Goal: Task Accomplishment & Management: Use online tool/utility

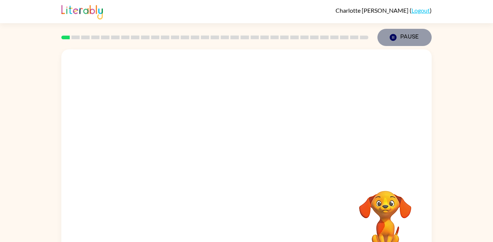
click at [391, 34] on icon "Pause" at bounding box center [393, 37] width 8 height 8
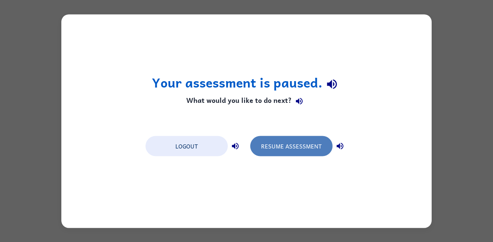
click at [302, 145] on button "Resume Assessment" at bounding box center [291, 146] width 82 height 20
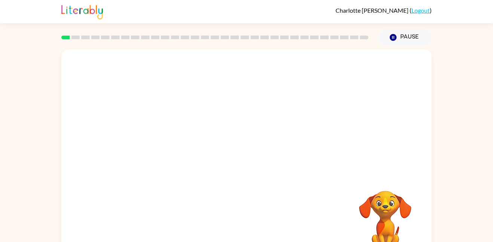
click at [180, 172] on div at bounding box center [246, 112] width 370 height 126
click at [240, 154] on div at bounding box center [247, 159] width 48 height 27
click at [237, 160] on button "button" at bounding box center [247, 159] width 48 height 27
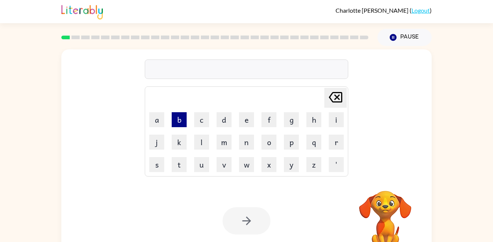
click at [183, 123] on button "b" at bounding box center [179, 119] width 15 height 15
click at [270, 142] on button "o" at bounding box center [268, 142] width 15 height 15
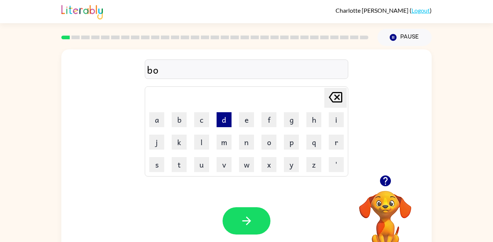
click at [225, 121] on button "d" at bounding box center [224, 119] width 15 height 15
type button "d"
click at [330, 141] on button "r" at bounding box center [336, 142] width 15 height 15
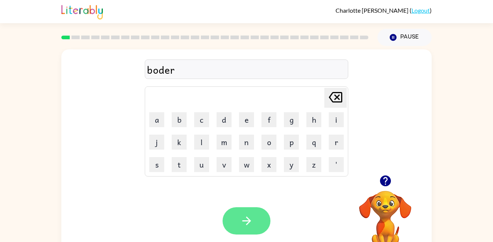
click at [248, 217] on icon "button" at bounding box center [246, 220] width 13 height 13
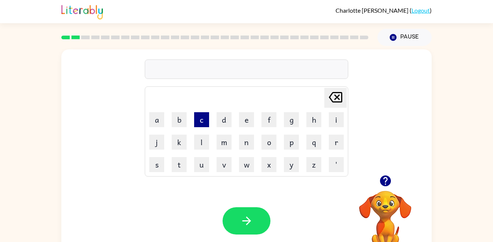
click at [196, 120] on button "c" at bounding box center [201, 119] width 15 height 15
click at [197, 121] on button "c" at bounding box center [201, 119] width 15 height 15
click at [329, 101] on icon "Delete Delete last character input" at bounding box center [335, 97] width 18 height 18
click at [264, 139] on button "o" at bounding box center [268, 142] width 15 height 15
click at [241, 139] on button "n" at bounding box center [246, 142] width 15 height 15
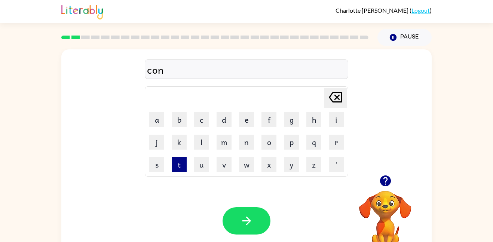
click at [180, 161] on button "t" at bounding box center [179, 164] width 15 height 15
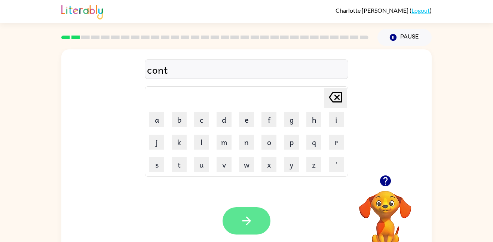
click at [227, 219] on button "button" at bounding box center [247, 220] width 48 height 27
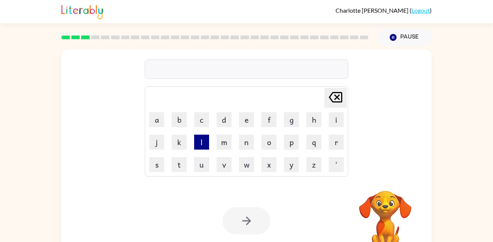
click at [199, 148] on button "l" at bounding box center [201, 142] width 15 height 15
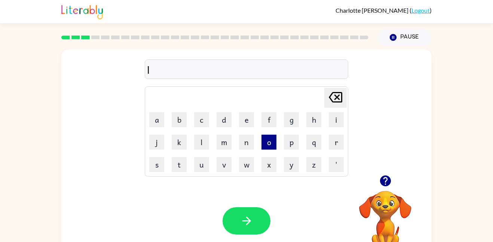
click at [267, 145] on button "o" at bounding box center [268, 142] width 15 height 15
type button "o"
click at [163, 119] on button "a" at bounding box center [156, 119] width 15 height 15
click at [182, 161] on button "t" at bounding box center [179, 164] width 15 height 15
click at [250, 116] on button "e" at bounding box center [246, 119] width 15 height 15
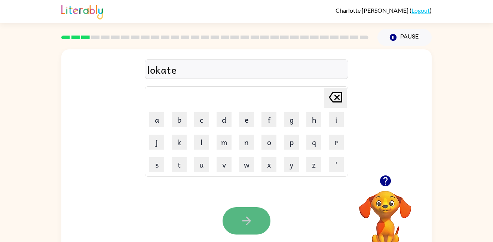
click at [250, 226] on icon "button" at bounding box center [246, 220] width 13 height 13
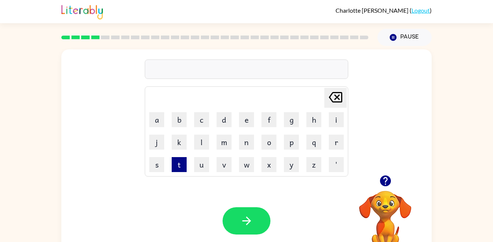
click at [178, 159] on button "t" at bounding box center [179, 164] width 15 height 15
click at [246, 159] on button "w" at bounding box center [246, 164] width 15 height 15
click at [330, 123] on button "i" at bounding box center [336, 119] width 15 height 15
click at [243, 146] on button "n" at bounding box center [246, 142] width 15 height 15
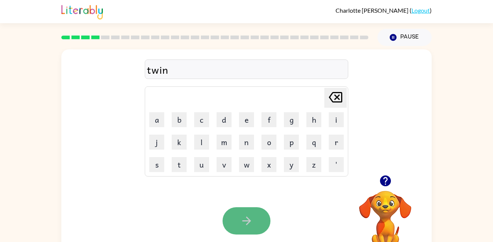
click at [259, 218] on button "button" at bounding box center [247, 220] width 48 height 27
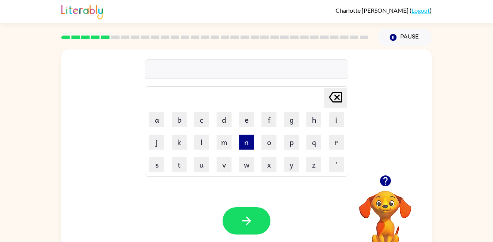
click at [241, 146] on button "n" at bounding box center [246, 142] width 15 height 15
type button "n"
click at [381, 205] on video "Your browser must support playing .mp4 files to use Literably. Please try using…" at bounding box center [385, 216] width 75 height 75
click at [383, 175] on icon "button" at bounding box center [385, 180] width 13 height 13
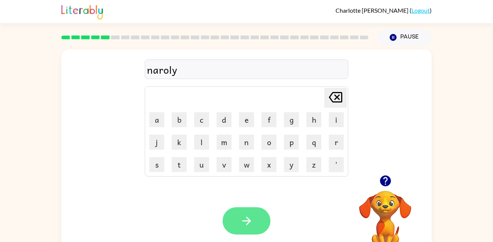
click at [252, 231] on button "button" at bounding box center [247, 220] width 48 height 27
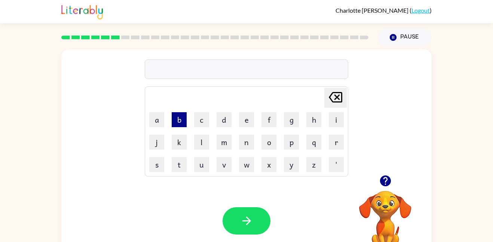
click at [181, 116] on button "b" at bounding box center [179, 119] width 15 height 15
click at [181, 118] on button "b" at bounding box center [179, 119] width 15 height 15
click at [336, 102] on icon at bounding box center [335, 97] width 13 height 10
click at [178, 117] on button "b" at bounding box center [179, 119] width 15 height 15
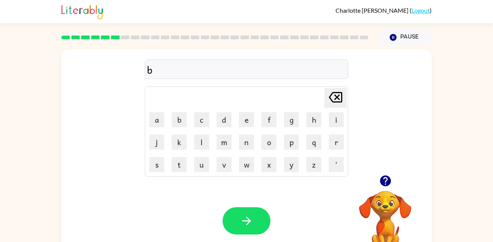
type button "b"
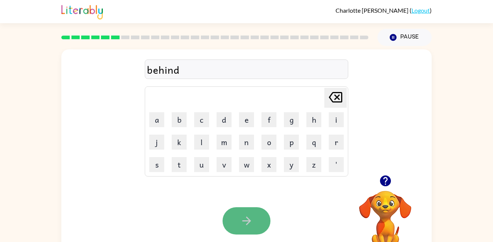
click at [249, 223] on icon "button" at bounding box center [246, 221] width 9 height 9
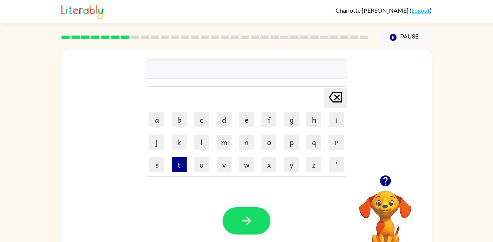
click at [183, 167] on button "t" at bounding box center [179, 164] width 15 height 15
click at [331, 140] on button "r" at bounding box center [336, 142] width 15 height 15
click at [333, 116] on button "i" at bounding box center [336, 119] width 15 height 15
click at [206, 115] on button "c" at bounding box center [201, 119] width 15 height 15
click at [198, 138] on button "l" at bounding box center [201, 142] width 15 height 15
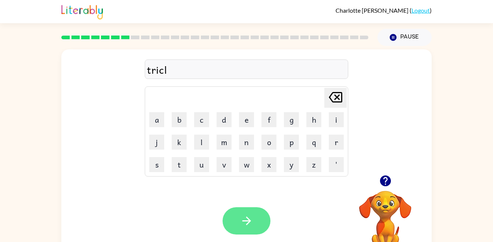
click at [247, 218] on icon "button" at bounding box center [246, 221] width 9 height 9
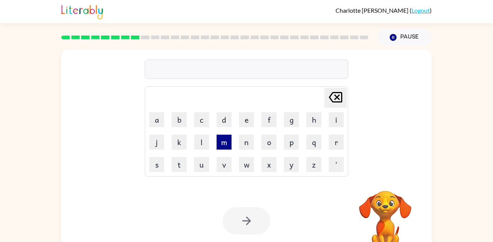
click at [219, 145] on button "m" at bounding box center [224, 142] width 15 height 15
click at [249, 113] on button "e" at bounding box center [246, 119] width 15 height 15
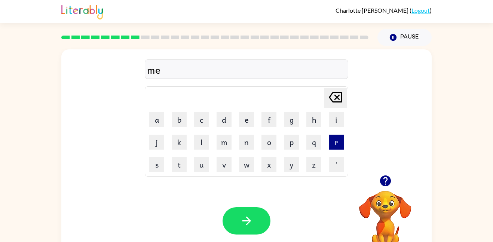
click at [338, 142] on button "r" at bounding box center [336, 142] width 15 height 15
click at [335, 116] on button "i" at bounding box center [336, 119] width 15 height 15
click at [202, 117] on button "c" at bounding box center [201, 119] width 15 height 15
click at [200, 135] on button "l" at bounding box center [201, 142] width 15 height 15
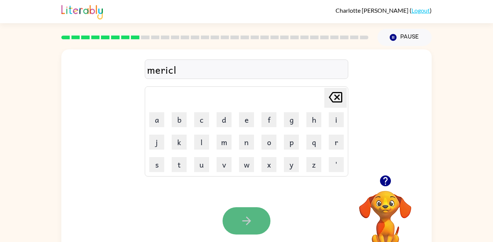
click at [242, 221] on icon "button" at bounding box center [246, 220] width 13 height 13
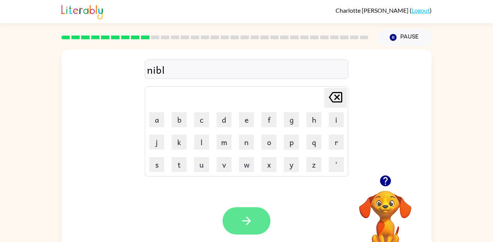
click at [244, 220] on icon "button" at bounding box center [246, 220] width 13 height 13
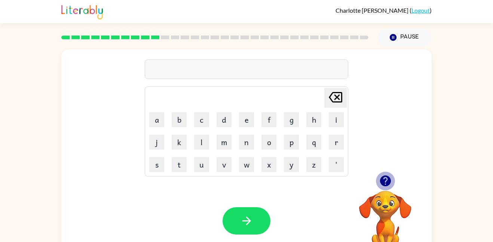
click at [384, 181] on icon "button" at bounding box center [385, 180] width 11 height 11
click at [196, 169] on button "u" at bounding box center [201, 164] width 15 height 15
click at [245, 149] on button "n" at bounding box center [246, 142] width 15 height 15
click at [266, 120] on button "f" at bounding box center [268, 119] width 15 height 15
click at [197, 144] on button "l" at bounding box center [201, 142] width 15 height 15
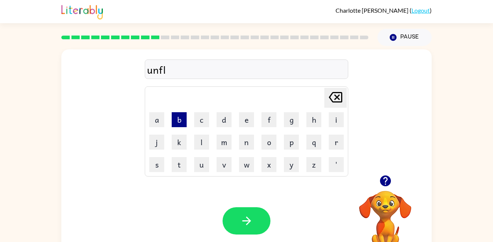
click at [180, 125] on button "b" at bounding box center [179, 119] width 15 height 15
click at [326, 96] on icon "Delete Delete last character input" at bounding box center [335, 97] width 18 height 18
click at [328, 97] on icon "Delete Delete last character input" at bounding box center [335, 97] width 18 height 18
click at [333, 94] on icon "Delete Delete last character input" at bounding box center [335, 97] width 18 height 18
click at [268, 122] on button "f" at bounding box center [268, 119] width 15 height 15
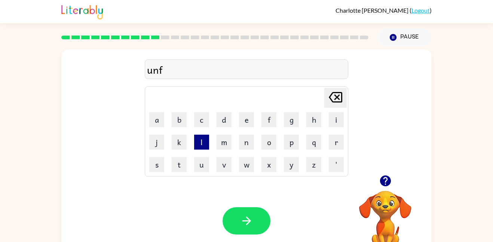
click at [202, 142] on button "l" at bounding box center [201, 142] width 15 height 15
click at [219, 123] on button "d" at bounding box center [224, 119] width 15 height 15
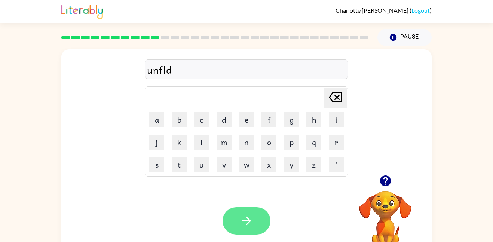
click at [236, 230] on button "button" at bounding box center [247, 220] width 48 height 27
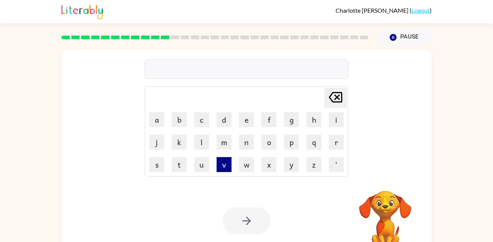
click at [226, 161] on button "v" at bounding box center [224, 164] width 15 height 15
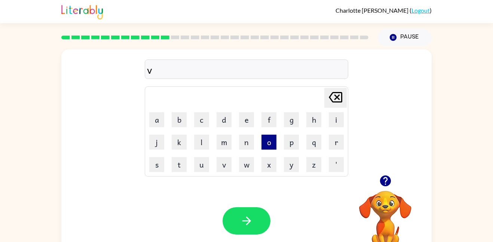
click at [273, 144] on button "o" at bounding box center [268, 142] width 15 height 15
click at [182, 165] on button "t" at bounding box center [179, 164] width 15 height 15
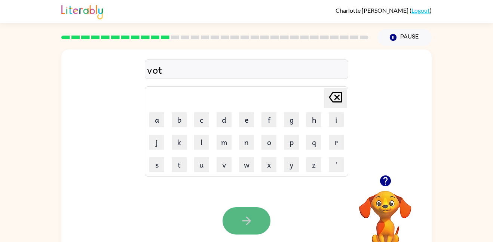
click at [248, 214] on icon "button" at bounding box center [246, 220] width 13 height 13
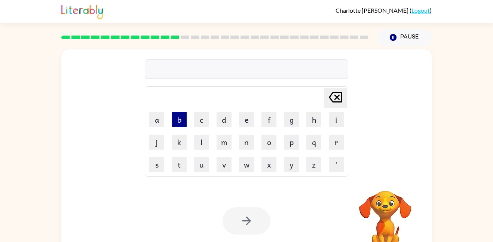
click at [181, 123] on button "b" at bounding box center [179, 119] width 15 height 15
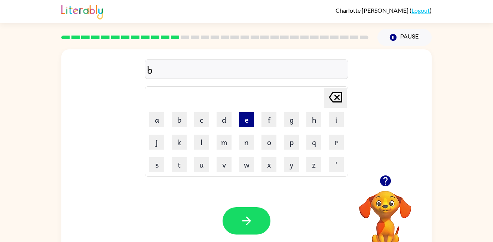
click at [243, 118] on button "e" at bounding box center [246, 119] width 15 height 15
click at [227, 120] on button "d" at bounding box center [224, 119] width 15 height 15
click at [251, 207] on div "Your browser must support playing .mp4 files to use Literably. Please try using…" at bounding box center [246, 221] width 370 height 84
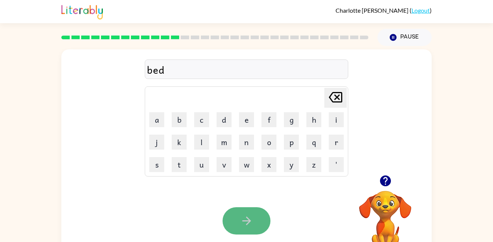
click at [251, 212] on button "button" at bounding box center [247, 220] width 48 height 27
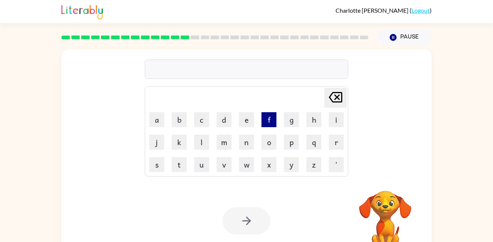
click at [271, 121] on button "f" at bounding box center [268, 119] width 15 height 15
click at [333, 125] on button "i" at bounding box center [336, 119] width 15 height 15
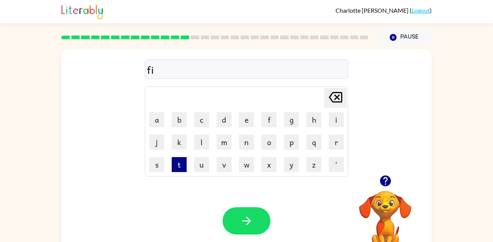
click at [181, 167] on button "t" at bounding box center [179, 164] width 15 height 15
click at [244, 147] on button "n" at bounding box center [246, 142] width 15 height 15
click at [329, 122] on button "i" at bounding box center [336, 119] width 15 height 15
click at [163, 165] on button "s" at bounding box center [156, 164] width 15 height 15
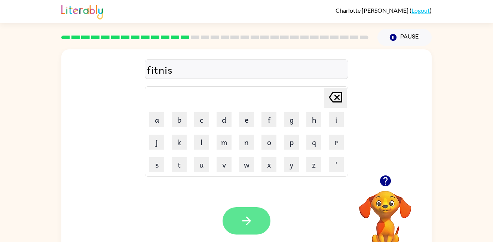
click at [242, 213] on button "button" at bounding box center [247, 220] width 48 height 27
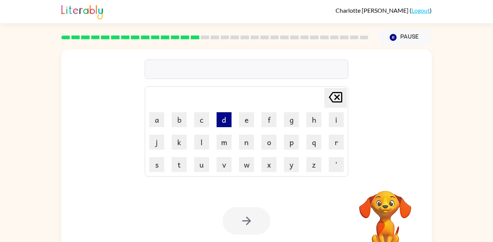
click at [225, 120] on button "d" at bounding box center [224, 119] width 15 height 15
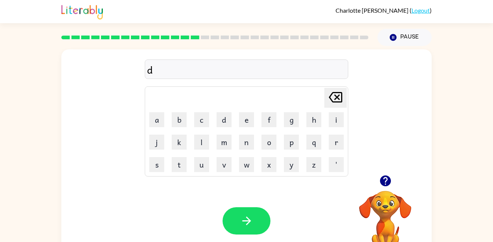
click at [190, 137] on table "Delete Delete last character input a b c d e f g h i j k l m n o p q r s t u v …" at bounding box center [246, 131] width 203 height 89
click at [197, 138] on button "l" at bounding box center [201, 142] width 15 height 15
click at [161, 122] on button "a" at bounding box center [156, 119] width 15 height 15
click at [248, 125] on button "e" at bounding box center [246, 119] width 15 height 15
click at [255, 213] on button "button" at bounding box center [247, 220] width 48 height 27
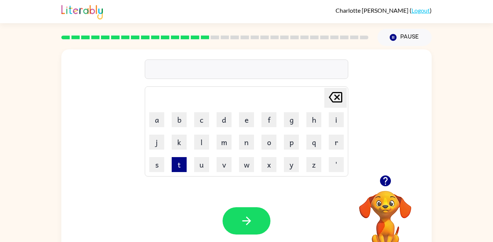
click at [175, 170] on button "t" at bounding box center [179, 164] width 15 height 15
click at [336, 140] on button "r" at bounding box center [336, 142] width 15 height 15
click at [229, 139] on button "m" at bounding box center [224, 142] width 15 height 15
click at [147, 69] on div "trm" at bounding box center [246, 70] width 199 height 16
click at [149, 71] on div "trm" at bounding box center [246, 70] width 199 height 16
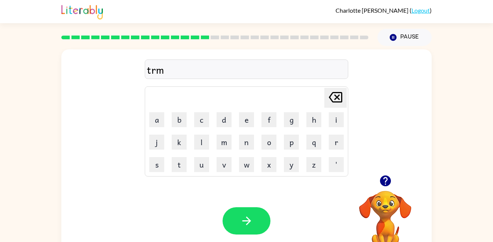
click at [150, 71] on div "trm" at bounding box center [246, 70] width 199 height 16
click at [152, 72] on div "trm" at bounding box center [246, 70] width 199 height 16
click at [163, 122] on button "a" at bounding box center [156, 119] width 15 height 15
click at [321, 94] on td "Delete Delete last character input" at bounding box center [246, 98] width 201 height 21
click at [328, 101] on icon "Delete Delete last character input" at bounding box center [335, 97] width 18 height 18
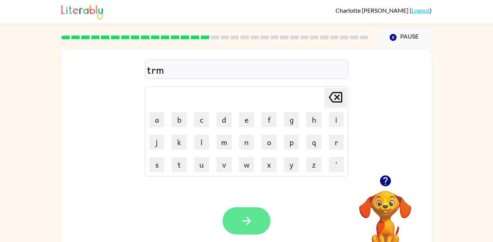
click at [242, 222] on icon "button" at bounding box center [246, 220] width 13 height 13
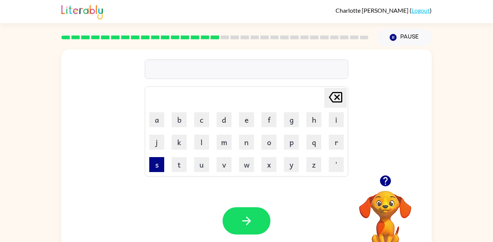
click at [160, 165] on button "s" at bounding box center [156, 164] width 15 height 15
click at [242, 124] on button "e" at bounding box center [246, 119] width 15 height 15
click at [185, 165] on button "t" at bounding box center [179, 164] width 15 height 15
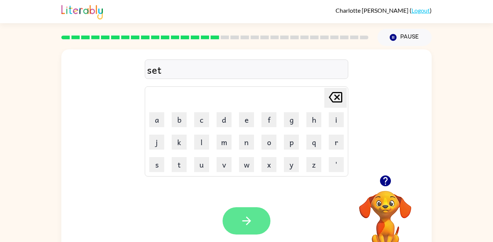
click at [235, 210] on button "button" at bounding box center [247, 220] width 48 height 27
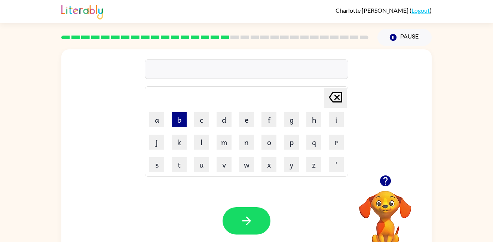
click at [176, 117] on button "b" at bounding box center [179, 119] width 15 height 15
click at [337, 148] on button "r" at bounding box center [336, 142] width 15 height 15
click at [331, 117] on button "i" at bounding box center [336, 119] width 15 height 15
click at [217, 147] on button "m" at bounding box center [224, 142] width 15 height 15
click at [337, 121] on button "i" at bounding box center [336, 119] width 15 height 15
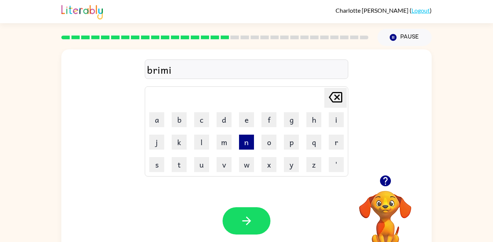
click at [243, 145] on button "n" at bounding box center [246, 142] width 15 height 15
click at [289, 122] on button "g" at bounding box center [291, 119] width 15 height 15
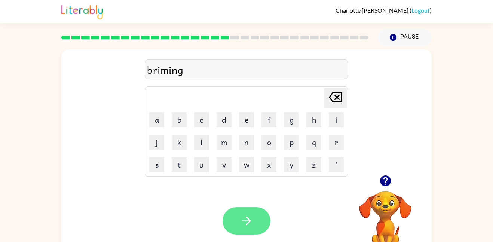
click at [251, 227] on icon "button" at bounding box center [246, 220] width 13 height 13
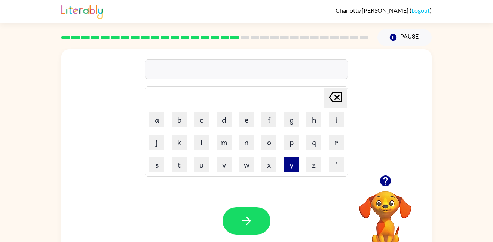
click at [284, 159] on button "y" at bounding box center [291, 164] width 15 height 15
click at [339, 100] on icon "Delete Delete last character input" at bounding box center [335, 97] width 18 height 18
click at [292, 146] on button "p" at bounding box center [291, 142] width 15 height 15
click at [205, 142] on button "l" at bounding box center [201, 142] width 15 height 15
click at [161, 119] on button "a" at bounding box center [156, 119] width 15 height 15
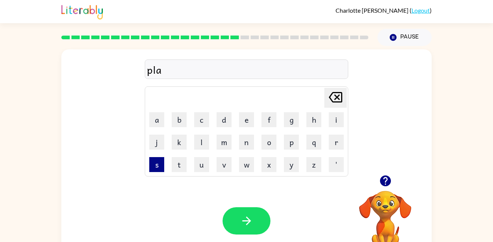
click at [159, 158] on button "s" at bounding box center [156, 164] width 15 height 15
click at [181, 161] on button "t" at bounding box center [179, 164] width 15 height 15
click at [338, 118] on button "i" at bounding box center [336, 119] width 15 height 15
click at [200, 120] on button "c" at bounding box center [201, 119] width 15 height 15
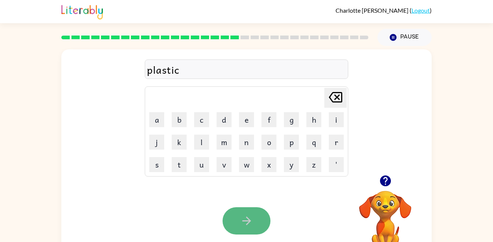
click at [256, 214] on button "button" at bounding box center [247, 220] width 48 height 27
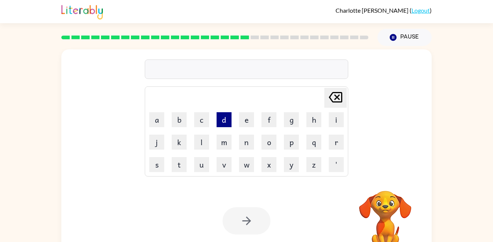
click at [222, 123] on button "d" at bounding box center [224, 119] width 15 height 15
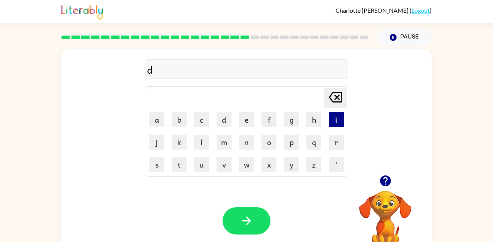
click at [333, 120] on button "i" at bounding box center [336, 119] width 15 height 15
click at [167, 166] on td "s" at bounding box center [157, 165] width 22 height 22
click at [159, 165] on button "s" at bounding box center [156, 164] width 15 height 15
click at [289, 146] on button "p" at bounding box center [291, 142] width 15 height 15
click at [381, 180] on icon "button" at bounding box center [385, 180] width 11 height 11
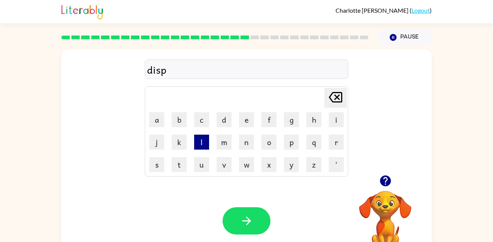
click at [201, 141] on button "l" at bounding box center [201, 142] width 15 height 15
click at [156, 122] on button "a" at bounding box center [156, 119] width 15 height 15
click at [286, 164] on button "y" at bounding box center [291, 164] width 15 height 15
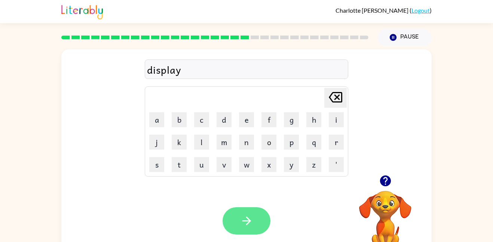
click at [234, 220] on button "button" at bounding box center [247, 220] width 48 height 27
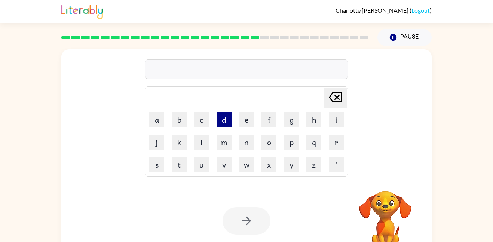
click at [228, 120] on button "d" at bounding box center [224, 119] width 15 height 15
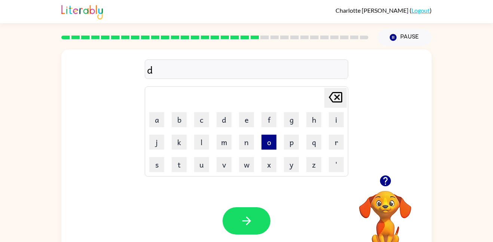
click at [272, 145] on button "o" at bounding box center [268, 142] width 15 height 15
click at [152, 165] on button "s" at bounding box center [156, 164] width 15 height 15
click at [175, 163] on button "t" at bounding box center [179, 164] width 15 height 15
click at [333, 117] on button "i" at bounding box center [336, 119] width 15 height 15
click at [226, 120] on button "d" at bounding box center [224, 119] width 15 height 15
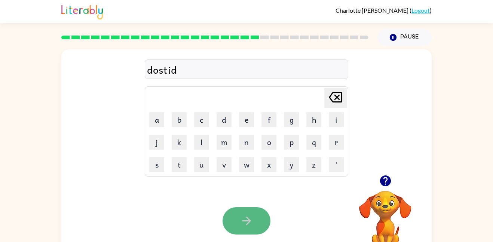
click at [245, 207] on button "button" at bounding box center [247, 220] width 48 height 27
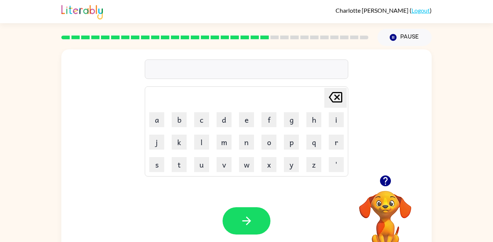
click at [379, 180] on icon "button" at bounding box center [385, 180] width 13 height 13
click at [156, 170] on button "s" at bounding box center [156, 164] width 15 height 15
click at [336, 128] on td "i" at bounding box center [336, 120] width 22 height 22
click at [335, 118] on button "i" at bounding box center [336, 119] width 15 height 15
click at [182, 162] on button "t" at bounding box center [179, 164] width 15 height 15
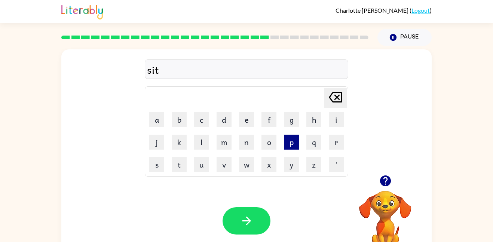
click at [292, 141] on button "p" at bounding box center [291, 142] width 15 height 15
click at [342, 119] on button "i" at bounding box center [336, 119] width 15 height 15
click at [227, 128] on td "d" at bounding box center [224, 120] width 22 height 22
click at [228, 126] on button "d" at bounding box center [224, 119] width 15 height 15
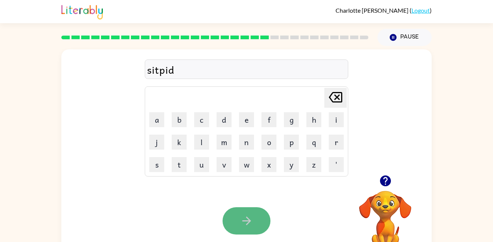
click at [240, 208] on button "button" at bounding box center [247, 220] width 48 height 27
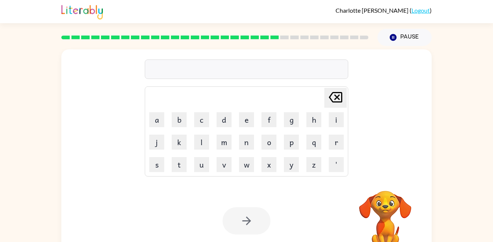
click at [326, 144] on td "r" at bounding box center [336, 142] width 22 height 22
click at [329, 144] on button "r" at bounding box center [336, 142] width 15 height 15
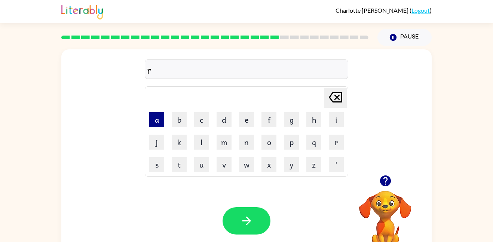
click at [161, 121] on button "a" at bounding box center [156, 119] width 15 height 15
click at [246, 140] on button "n" at bounding box center [246, 142] width 15 height 15
click at [195, 116] on button "c" at bounding box center [201, 119] width 15 height 15
click at [272, 140] on button "o" at bounding box center [268, 142] width 15 height 15
click at [176, 163] on button "t" at bounding box center [179, 164] width 15 height 15
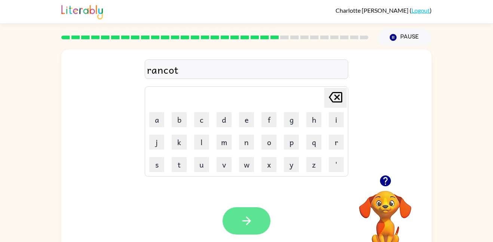
click at [243, 215] on icon "button" at bounding box center [246, 220] width 13 height 13
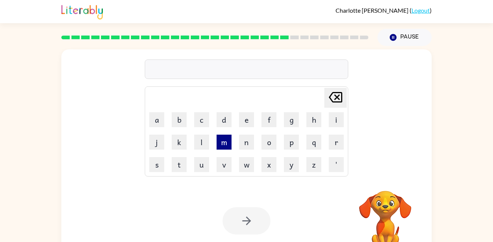
click at [219, 140] on button "m" at bounding box center [224, 142] width 15 height 15
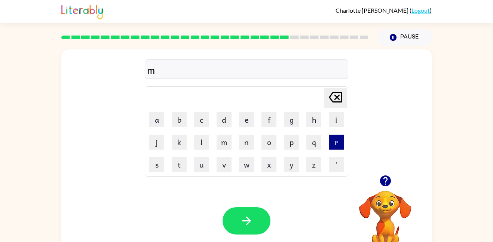
click at [338, 145] on button "r" at bounding box center [336, 142] width 15 height 15
click at [336, 102] on icon at bounding box center [335, 97] width 13 height 10
click at [157, 118] on button "a" at bounding box center [156, 119] width 15 height 15
click at [338, 144] on button "r" at bounding box center [336, 142] width 15 height 15
click at [199, 120] on button "c" at bounding box center [201, 119] width 15 height 15
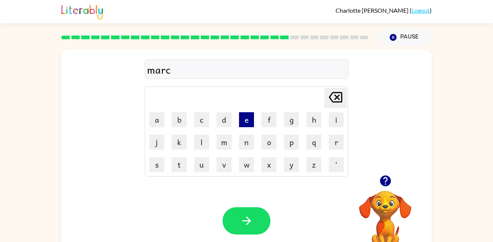
click at [243, 118] on button "e" at bounding box center [246, 119] width 15 height 15
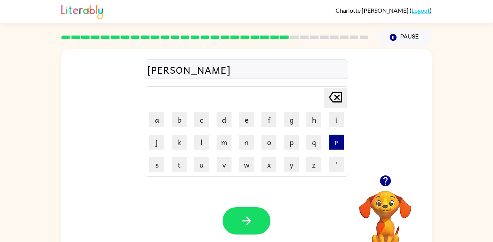
click at [338, 145] on button "r" at bounding box center [336, 142] width 15 height 15
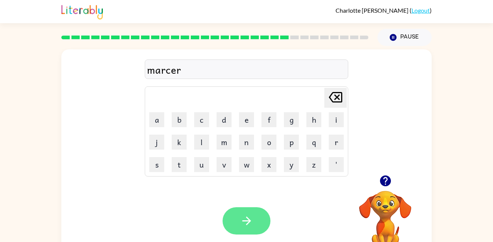
click at [242, 212] on button "button" at bounding box center [247, 220] width 48 height 27
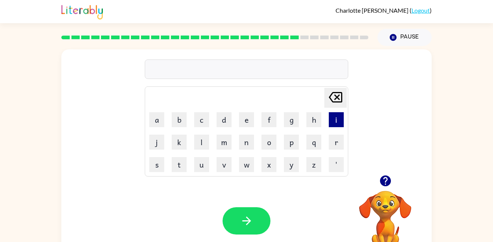
click at [342, 125] on button "i" at bounding box center [336, 119] width 15 height 15
click at [181, 118] on button "b" at bounding box center [179, 119] width 15 height 15
click at [342, 96] on icon at bounding box center [335, 97] width 13 height 10
click at [209, 128] on td "c" at bounding box center [202, 120] width 22 height 22
click at [223, 120] on button "d" at bounding box center [224, 119] width 15 height 15
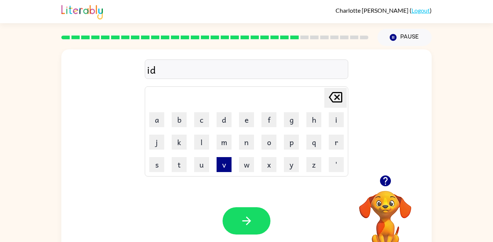
click at [229, 160] on button "v" at bounding box center [224, 164] width 15 height 15
click at [159, 119] on button "a" at bounding box center [156, 119] width 15 height 15
click at [249, 147] on button "n" at bounding box center [246, 142] width 15 height 15
click at [155, 162] on button "s" at bounding box center [156, 164] width 15 height 15
click at [249, 119] on button "e" at bounding box center [246, 119] width 15 height 15
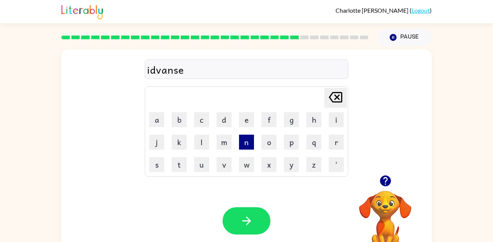
click at [242, 146] on button "n" at bounding box center [246, 142] width 15 height 15
click at [243, 129] on td "e" at bounding box center [247, 120] width 22 height 22
click at [243, 127] on td "e" at bounding box center [247, 120] width 22 height 22
click at [246, 114] on button "e" at bounding box center [246, 119] width 15 height 15
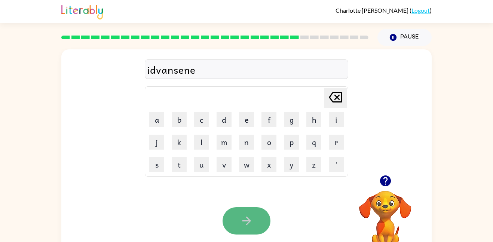
click at [247, 230] on button "button" at bounding box center [247, 220] width 48 height 27
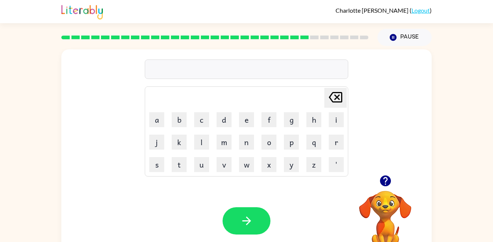
click at [294, 105] on td "Delete Delete last character input" at bounding box center [246, 98] width 201 height 21
click at [292, 123] on button "g" at bounding box center [291, 119] width 15 height 15
click at [202, 143] on button "l" at bounding box center [201, 142] width 15 height 15
click at [263, 147] on button "o" at bounding box center [268, 142] width 15 height 15
click at [227, 120] on button "d" at bounding box center [224, 119] width 15 height 15
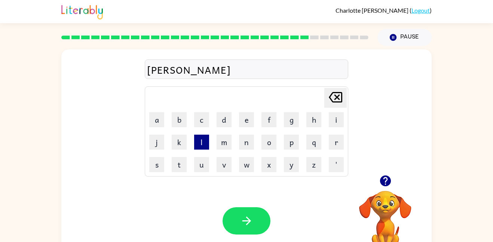
click at [204, 139] on button "l" at bounding box center [201, 142] width 15 height 15
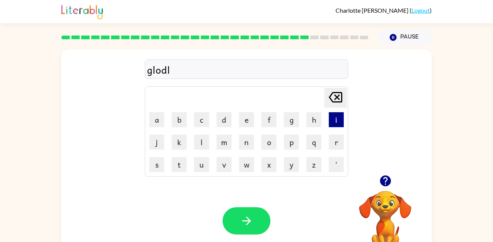
click at [329, 120] on button "i" at bounding box center [336, 119] width 15 height 15
click at [249, 147] on button "n" at bounding box center [246, 142] width 15 height 15
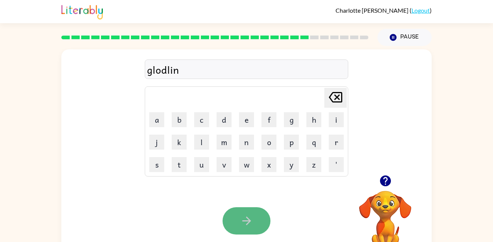
click at [256, 227] on button "button" at bounding box center [247, 220] width 48 height 27
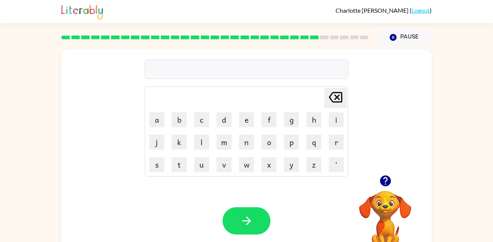
click at [180, 223] on div "Your browser must support playing .mp4 files to use Literably. Please try using…" at bounding box center [246, 221] width 370 height 84
click at [210, 143] on td "l" at bounding box center [202, 142] width 22 height 22
click at [206, 141] on button "l" at bounding box center [201, 142] width 15 height 15
click at [338, 96] on icon at bounding box center [335, 97] width 13 height 10
click at [381, 181] on icon "button" at bounding box center [385, 180] width 11 height 11
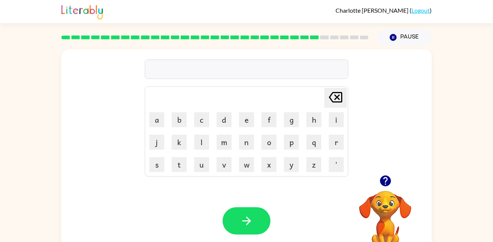
click at [388, 183] on icon "button" at bounding box center [385, 180] width 11 height 11
click at [285, 121] on button "g" at bounding box center [291, 119] width 15 height 15
click at [273, 145] on button "o" at bounding box center [268, 142] width 15 height 15
click at [218, 168] on button "v" at bounding box center [224, 164] width 15 height 15
click at [244, 116] on button "e" at bounding box center [246, 119] width 15 height 15
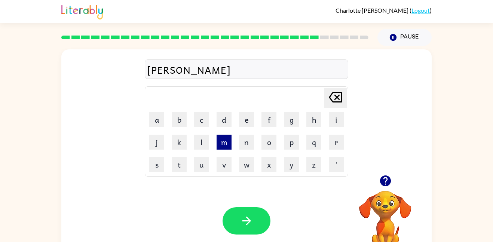
type button "e"
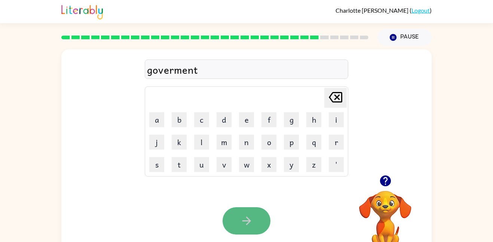
click at [258, 212] on button "button" at bounding box center [247, 220] width 48 height 27
click at [234, 216] on button "button" at bounding box center [247, 220] width 48 height 27
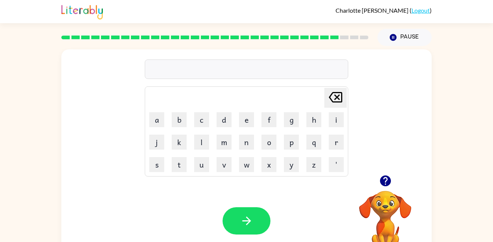
click at [385, 178] on icon "button" at bounding box center [385, 180] width 13 height 13
click at [165, 165] on td "s" at bounding box center [157, 165] width 22 height 22
click at [160, 166] on button "s" at bounding box center [156, 164] width 15 height 15
click at [316, 122] on button "h" at bounding box center [313, 119] width 15 height 15
click at [295, 143] on button "p" at bounding box center [291, 142] width 15 height 15
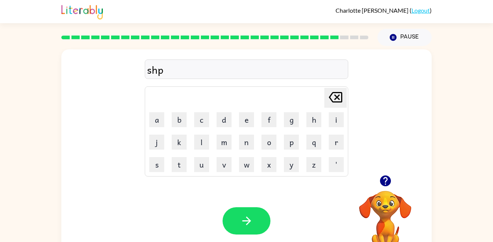
click at [245, 203] on div "Your browser must support playing .mp4 files to use Literably. Please try using…" at bounding box center [246, 221] width 370 height 84
click at [250, 211] on button "button" at bounding box center [247, 220] width 48 height 27
click at [248, 115] on button "e" at bounding box center [246, 119] width 15 height 15
click at [264, 159] on button "x" at bounding box center [268, 164] width 15 height 15
click at [337, 118] on button "i" at bounding box center [336, 119] width 15 height 15
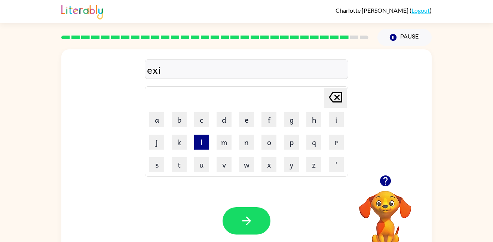
click at [197, 143] on button "l" at bounding box center [201, 142] width 15 height 15
click at [250, 118] on button "e" at bounding box center [246, 119] width 15 height 15
click at [248, 141] on button "n" at bounding box center [246, 142] width 15 height 15
click at [185, 159] on button "t" at bounding box center [179, 164] width 15 height 15
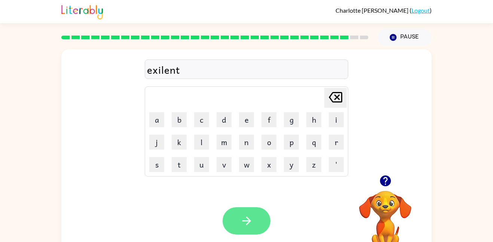
click at [244, 214] on icon "button" at bounding box center [246, 220] width 13 height 13
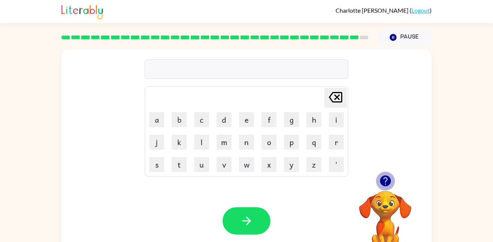
click at [383, 185] on icon "button" at bounding box center [385, 180] width 11 height 11
click at [294, 119] on button "g" at bounding box center [291, 119] width 15 height 15
click at [338, 97] on icon "Delete Delete last character input" at bounding box center [335, 97] width 18 height 18
click at [156, 140] on button "j" at bounding box center [156, 142] width 15 height 15
click at [263, 142] on button "o" at bounding box center [268, 142] width 15 height 15
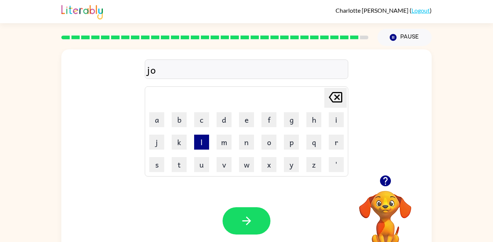
click at [206, 144] on button "l" at bounding box center [201, 142] width 15 height 15
click at [180, 119] on button "b" at bounding box center [179, 119] width 15 height 15
click at [334, 137] on button "r" at bounding box center [336, 142] width 15 height 15
click at [152, 114] on button "a" at bounding box center [156, 119] width 15 height 15
click at [197, 117] on button "c" at bounding box center [201, 119] width 15 height 15
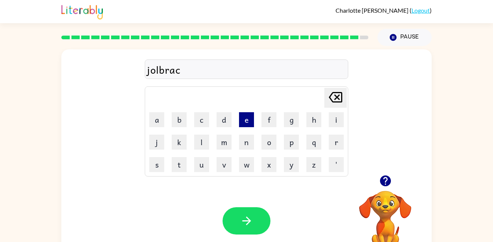
click at [243, 119] on button "e" at bounding box center [246, 119] width 15 height 15
click at [341, 137] on button "r" at bounding box center [336, 142] width 15 height 15
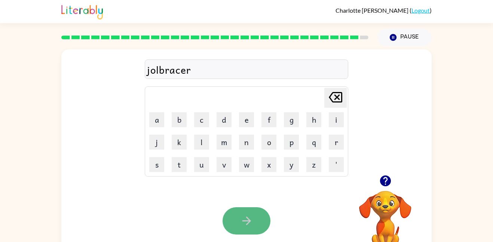
click at [254, 217] on button "button" at bounding box center [247, 220] width 48 height 27
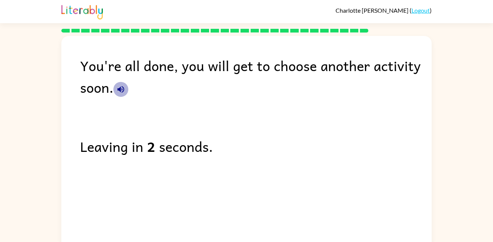
click at [118, 87] on icon "button" at bounding box center [120, 89] width 9 height 9
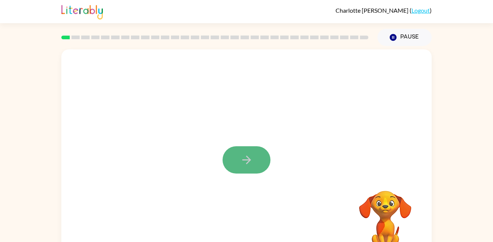
click at [263, 156] on button "button" at bounding box center [247, 159] width 48 height 27
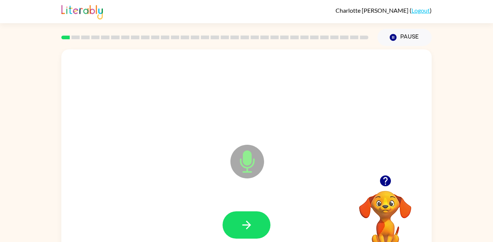
click at [238, 163] on icon at bounding box center [247, 162] width 34 height 34
click at [247, 217] on button "button" at bounding box center [247, 224] width 48 height 27
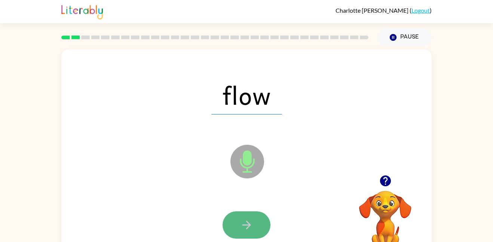
click at [245, 222] on icon "button" at bounding box center [246, 224] width 13 height 13
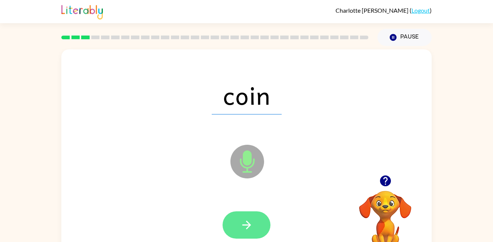
click at [242, 218] on button "button" at bounding box center [247, 224] width 48 height 27
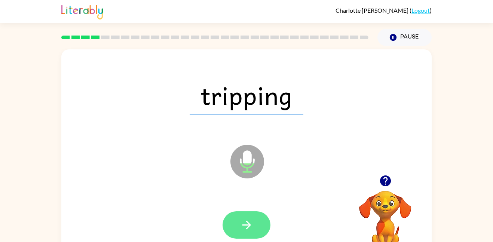
click at [248, 235] on button "button" at bounding box center [247, 224] width 48 height 27
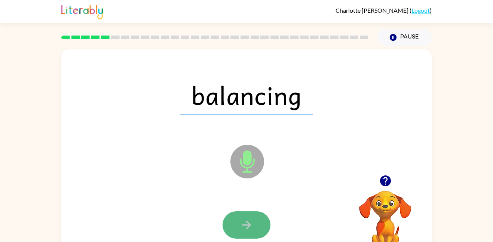
click at [242, 226] on icon "button" at bounding box center [246, 224] width 13 height 13
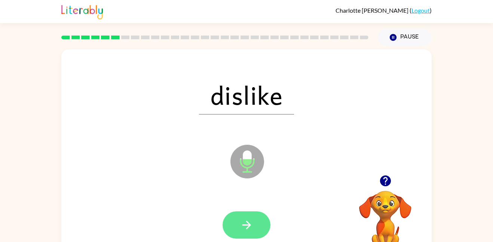
click at [255, 220] on button "button" at bounding box center [247, 224] width 48 height 27
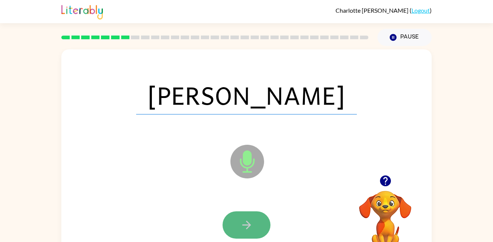
click at [240, 221] on icon "button" at bounding box center [246, 224] width 13 height 13
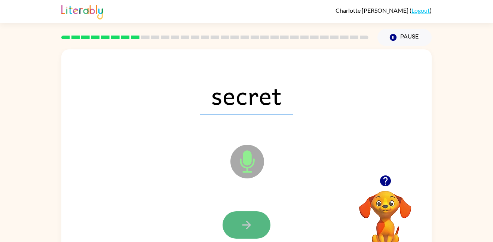
click at [240, 218] on icon "button" at bounding box center [246, 224] width 13 height 13
click at [236, 217] on button "button" at bounding box center [247, 224] width 48 height 27
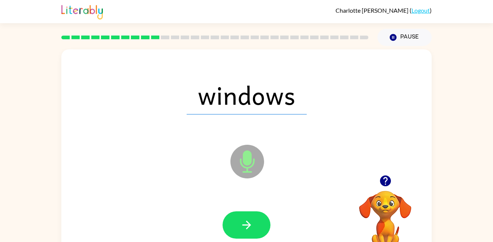
click at [244, 205] on div at bounding box center [246, 224] width 355 height 61
click at [245, 211] on div at bounding box center [246, 224] width 355 height 61
click at [249, 220] on icon "button" at bounding box center [246, 224] width 13 height 13
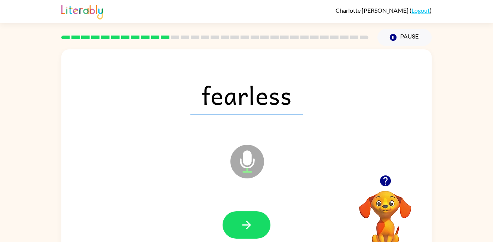
click at [383, 180] on icon "button" at bounding box center [385, 180] width 11 height 11
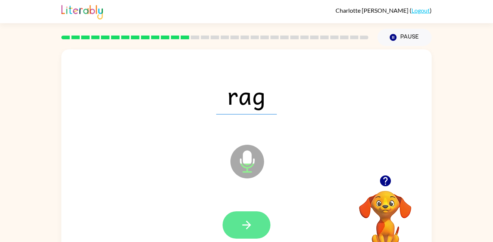
click at [249, 226] on icon "button" at bounding box center [246, 225] width 9 height 9
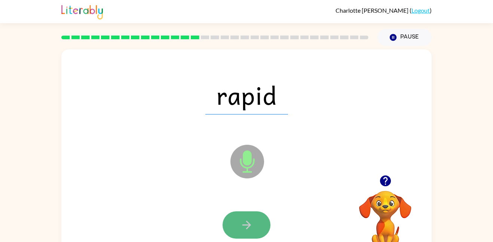
click at [249, 224] on icon "button" at bounding box center [246, 225] width 9 height 9
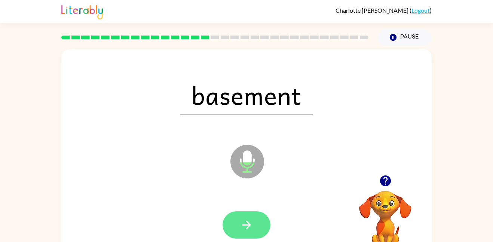
click at [248, 220] on icon "button" at bounding box center [246, 224] width 13 height 13
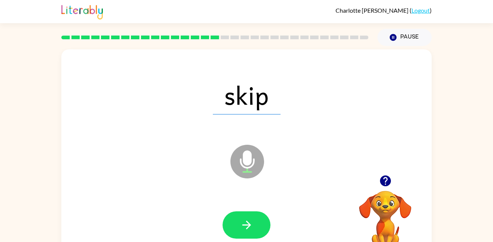
click at [248, 220] on icon "button" at bounding box center [246, 224] width 13 height 13
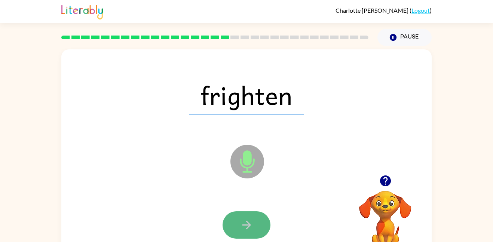
click at [249, 219] on icon "button" at bounding box center [246, 224] width 13 height 13
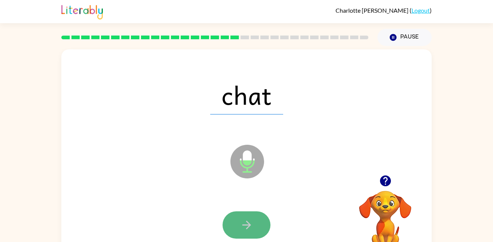
click at [250, 222] on icon "button" at bounding box center [246, 224] width 13 height 13
click at [250, 222] on div at bounding box center [247, 224] width 48 height 27
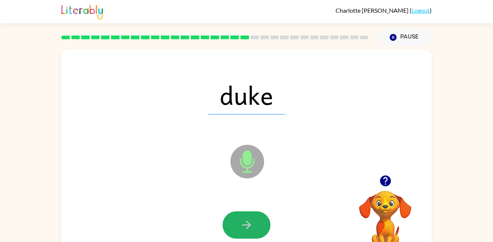
click at [250, 222] on icon "button" at bounding box center [246, 224] width 13 height 13
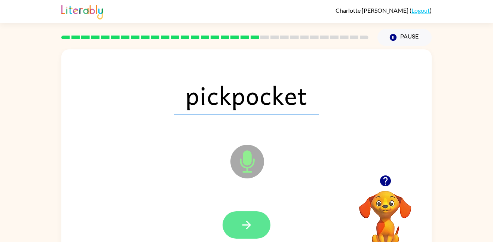
click at [258, 227] on button "button" at bounding box center [247, 224] width 48 height 27
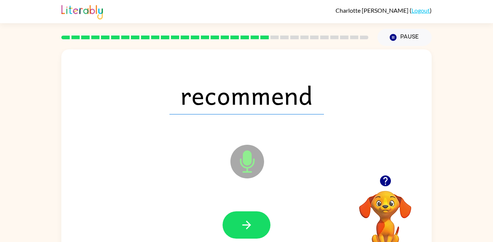
click at [243, 199] on div at bounding box center [246, 224] width 355 height 61
click at [247, 214] on button "button" at bounding box center [247, 224] width 48 height 27
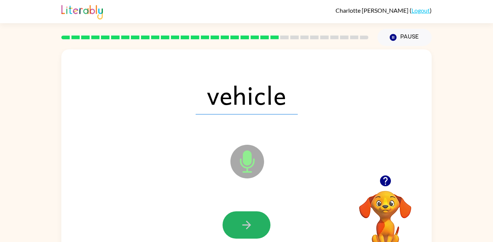
click at [247, 214] on button "button" at bounding box center [247, 224] width 48 height 27
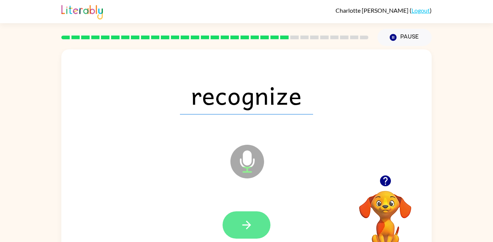
click at [249, 219] on icon "button" at bounding box center [246, 224] width 13 height 13
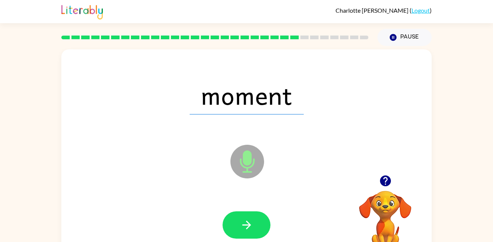
click at [245, 207] on div at bounding box center [246, 224] width 355 height 61
click at [246, 223] on icon "button" at bounding box center [246, 224] width 13 height 13
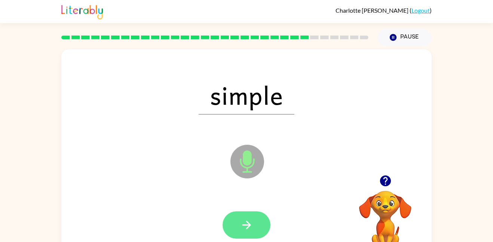
click at [251, 217] on button "button" at bounding box center [247, 224] width 48 height 27
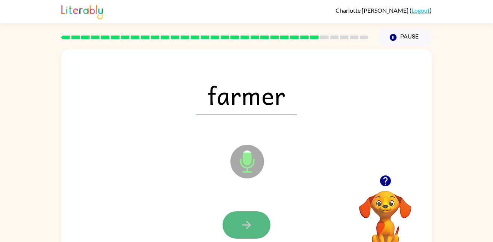
click at [242, 214] on button "button" at bounding box center [247, 224] width 48 height 27
click at [255, 218] on button "button" at bounding box center [247, 224] width 48 height 27
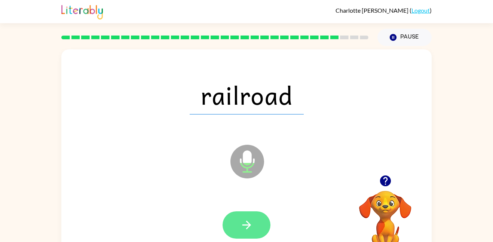
click at [244, 213] on button "button" at bounding box center [247, 224] width 48 height 27
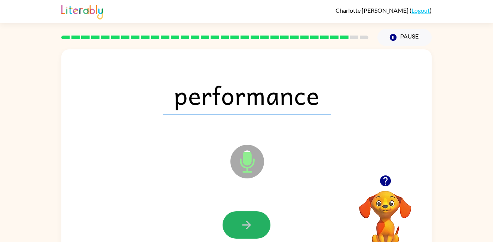
click at [243, 213] on button "button" at bounding box center [247, 224] width 48 height 27
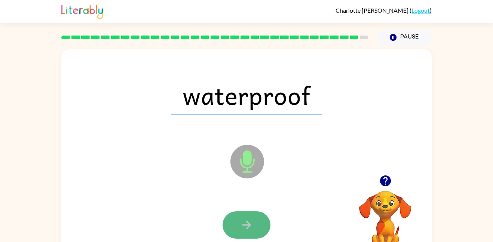
click at [247, 217] on button "button" at bounding box center [247, 224] width 48 height 27
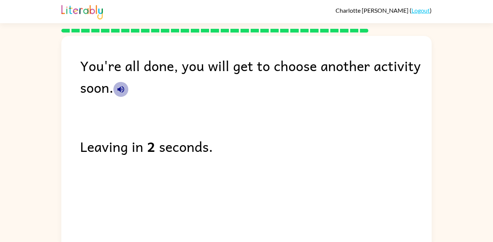
click at [117, 89] on icon "button" at bounding box center [120, 89] width 9 height 9
